Goal: Navigation & Orientation: Find specific page/section

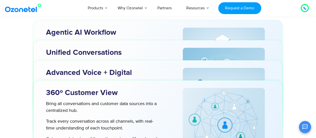
scroll to position [1572, 0]
click at [301, 6] on div at bounding box center [305, 8] width 10 height 10
click at [303, 7] on icon at bounding box center [304, 8] width 3 height 3
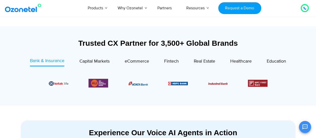
scroll to position [0, 0]
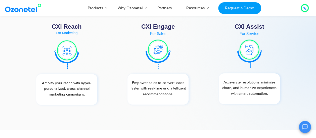
scroll to position [1773, 0]
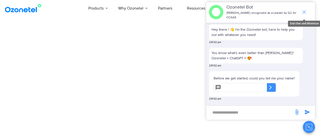
click at [307, 7] on span "end chat or minimize" at bounding box center [304, 12] width 10 height 10
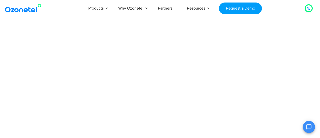
scroll to position [4, 0]
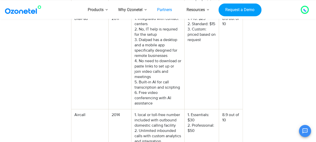
scroll to position [2002, 0]
